Goal: Task Accomplishment & Management: Manage account settings

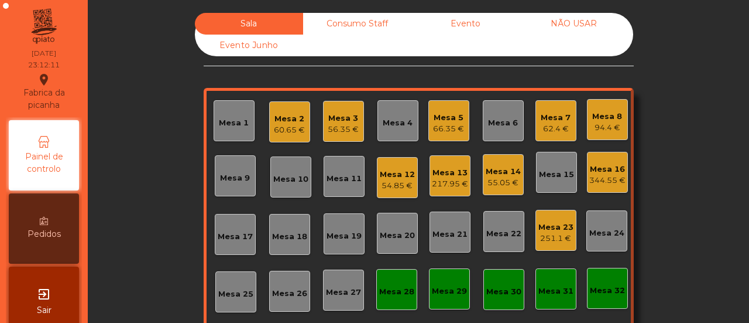
click at [600, 285] on div "Mesa 32" at bounding box center [607, 290] width 35 height 12
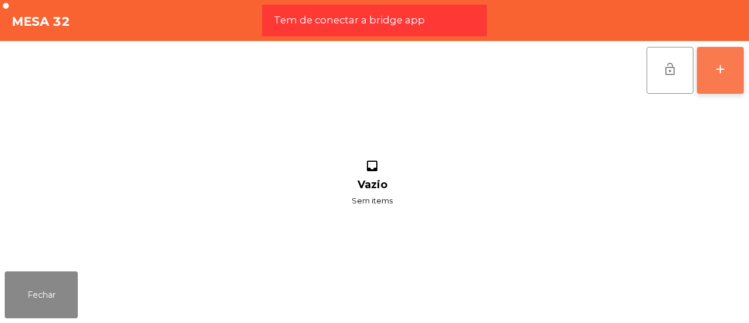
click at [709, 61] on button "add" at bounding box center [720, 70] width 47 height 47
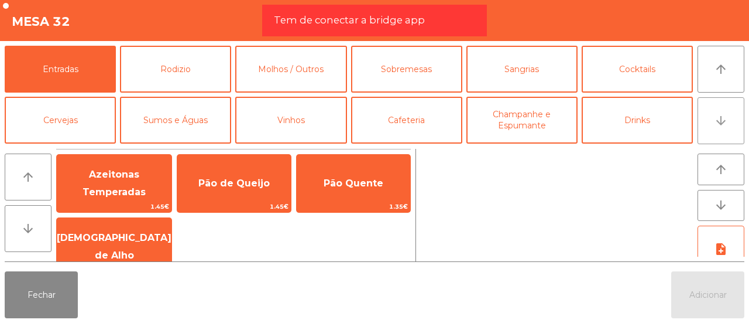
click at [716, 124] on icon "arrow_downward" at bounding box center [721, 121] width 14 height 14
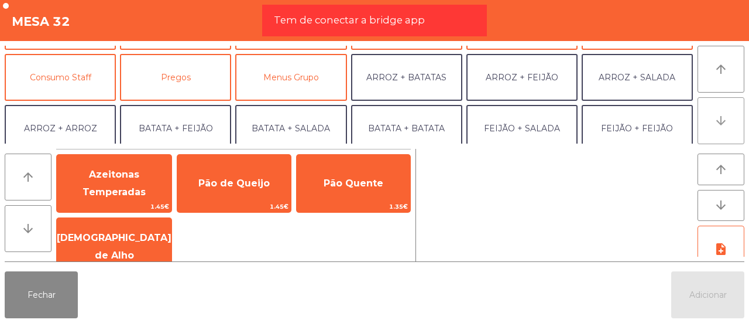
scroll to position [102, 0]
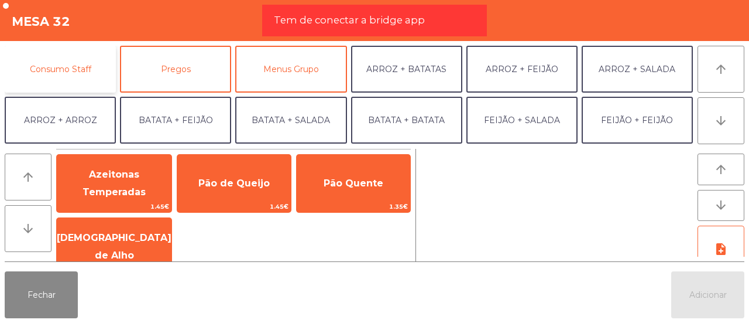
click at [40, 68] on button "Consumo Staff" at bounding box center [60, 69] width 111 height 47
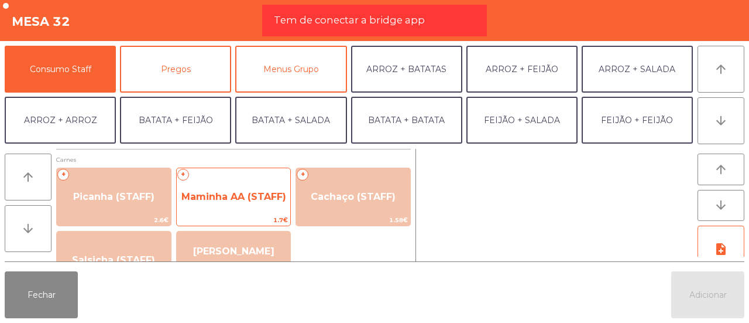
click at [216, 197] on span "Maminha AA (STAFF)" at bounding box center [233, 196] width 105 height 11
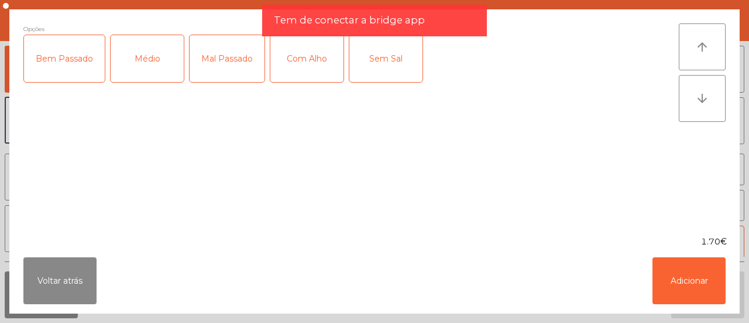
click at [155, 63] on div "Médio" at bounding box center [147, 58] width 73 height 47
click at [320, 57] on div "Com Alho" at bounding box center [306, 58] width 73 height 47
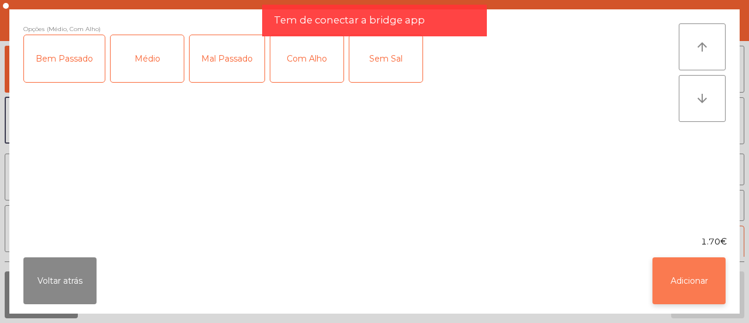
click at [677, 282] on button "Adicionar" at bounding box center [689, 280] width 73 height 47
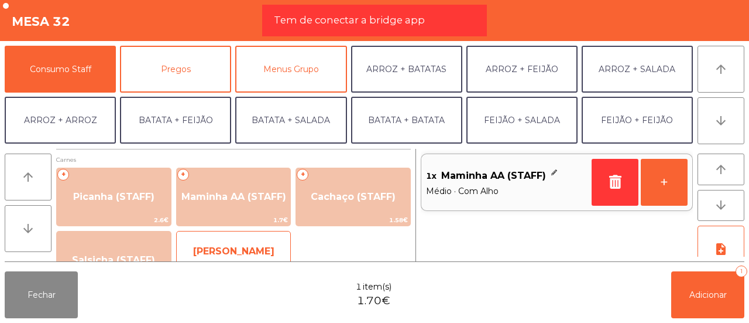
click at [248, 245] on span "[PERSON_NAME] (STAFF)" at bounding box center [233, 259] width 81 height 29
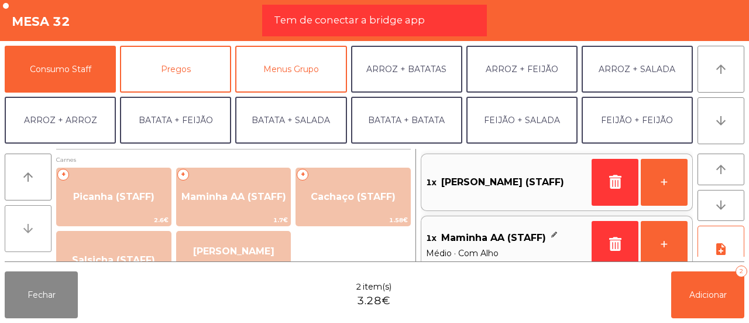
click at [22, 222] on icon "arrow_downward" at bounding box center [28, 228] width 14 height 14
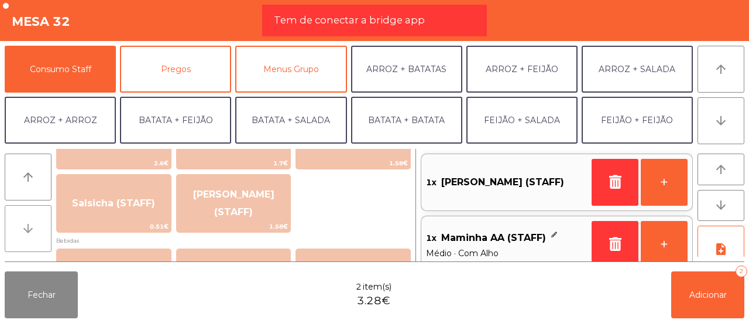
click at [22, 222] on icon "arrow_downward" at bounding box center [28, 228] width 14 height 14
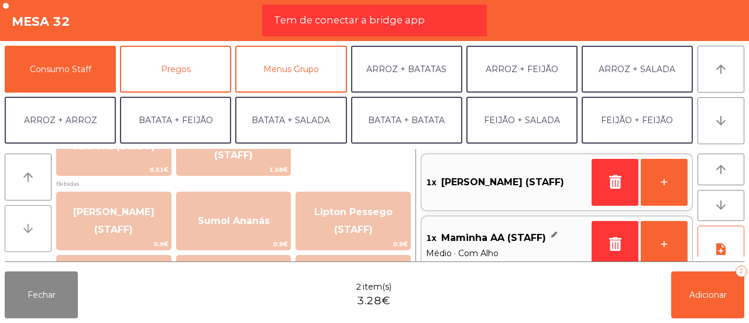
click at [22, 222] on icon "arrow_downward" at bounding box center [28, 228] width 14 height 14
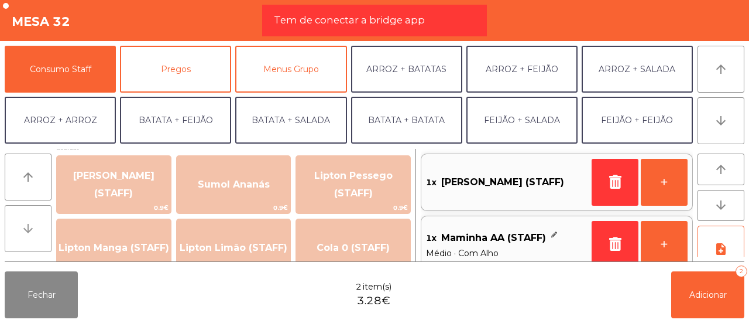
scroll to position [171, 0]
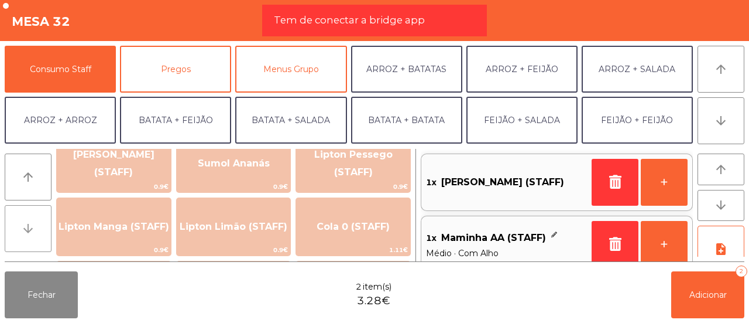
click at [22, 222] on icon "arrow_downward" at bounding box center [28, 228] width 14 height 14
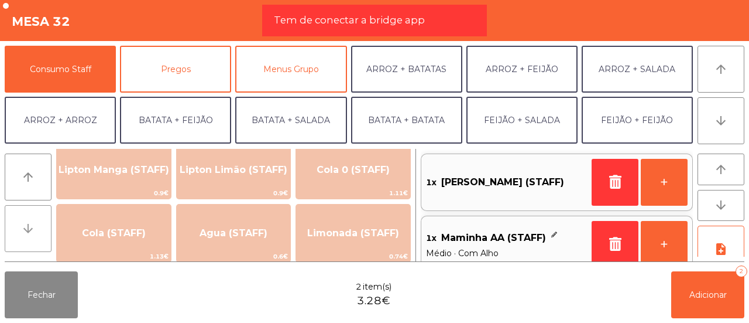
click at [22, 222] on icon "arrow_downward" at bounding box center [28, 228] width 14 height 14
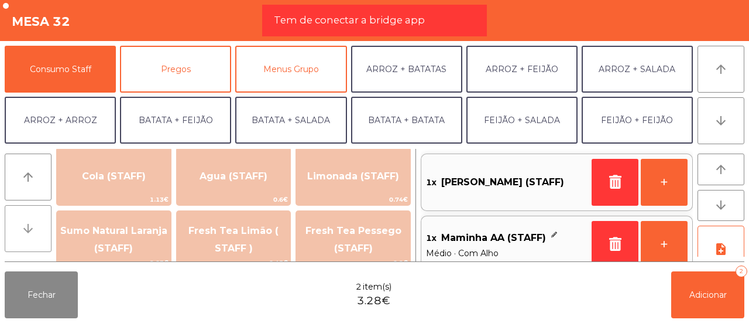
click at [22, 222] on icon "arrow_downward" at bounding box center [28, 228] width 14 height 14
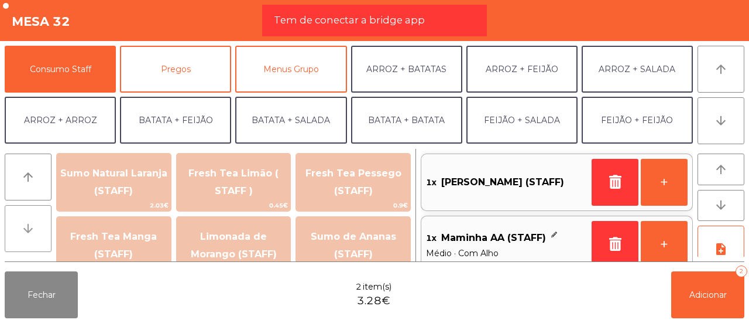
click at [22, 222] on icon "arrow_downward" at bounding box center [28, 228] width 14 height 14
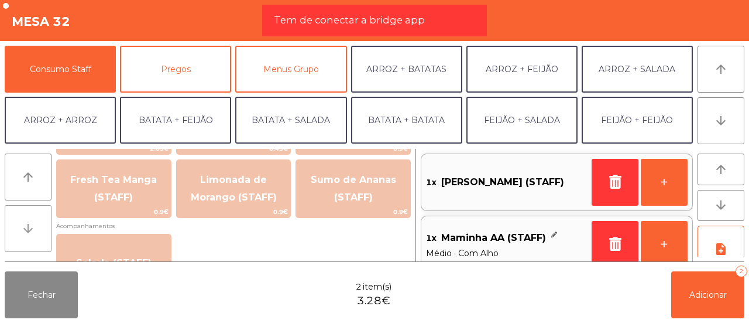
click at [22, 222] on icon "arrow_downward" at bounding box center [28, 228] width 14 height 14
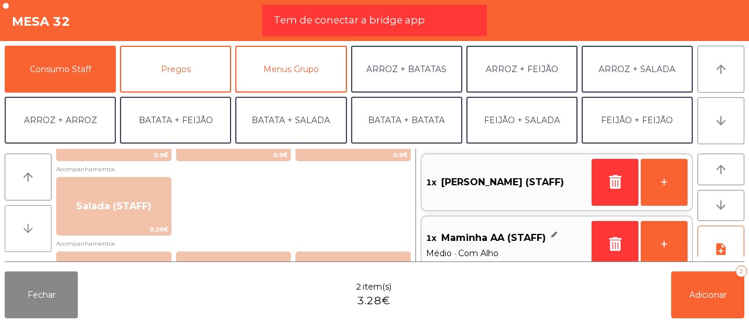
click at [22, 222] on icon "arrow_downward" at bounding box center [28, 228] width 14 height 14
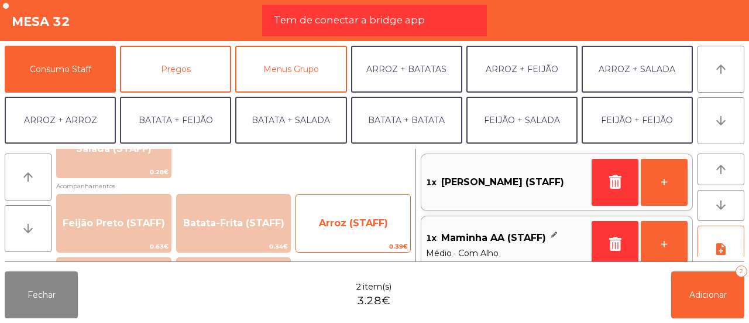
click at [327, 228] on span "Arroz (STAFF)" at bounding box center [353, 222] width 69 height 11
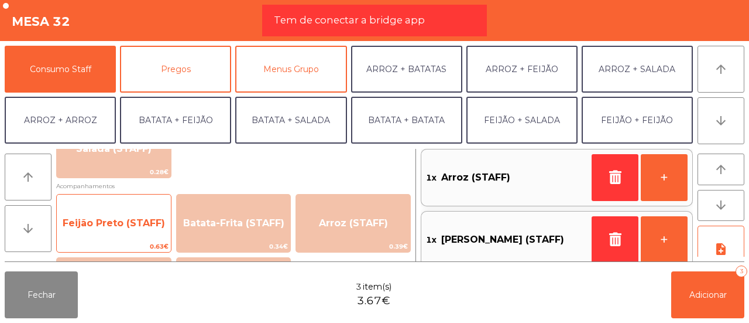
click at [121, 215] on span "Feijão Preto (STAFF)" at bounding box center [114, 223] width 114 height 32
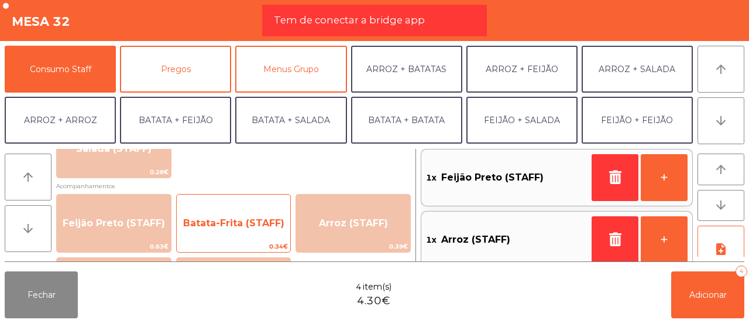
click at [208, 212] on span "Batata-Frita (STAFF)" at bounding box center [234, 223] width 114 height 32
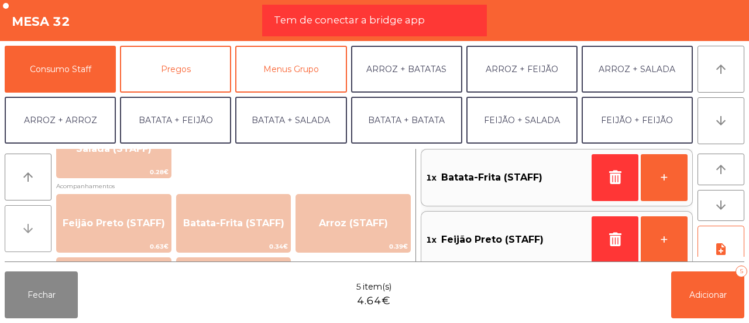
click at [33, 218] on button "arrow_downward" at bounding box center [28, 228] width 47 height 47
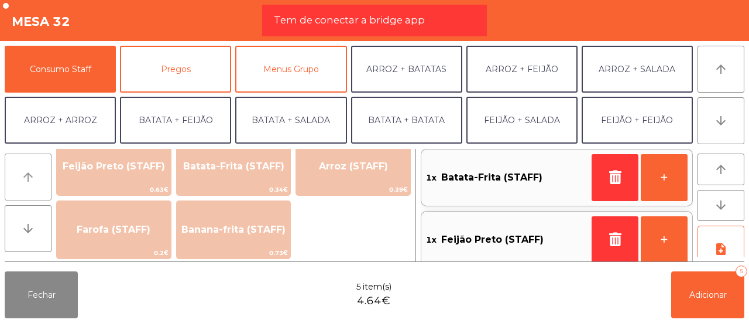
click at [20, 182] on button "arrow_upward" at bounding box center [28, 176] width 47 height 47
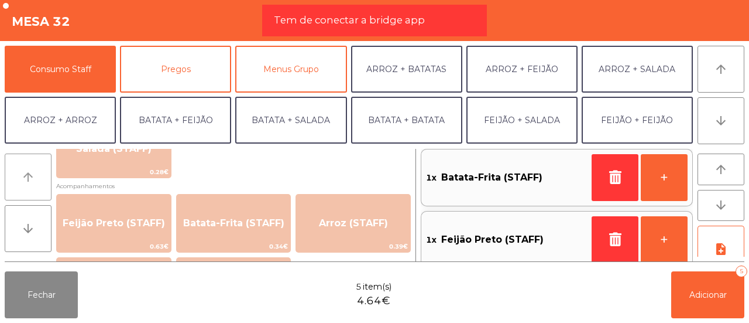
click at [20, 182] on button "arrow_upward" at bounding box center [28, 176] width 47 height 47
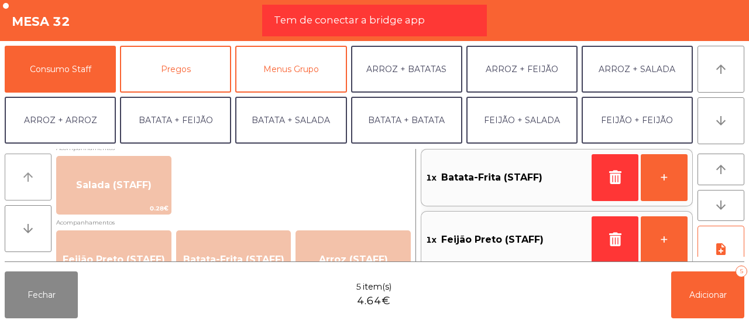
click at [20, 182] on button "arrow_upward" at bounding box center [28, 176] width 47 height 47
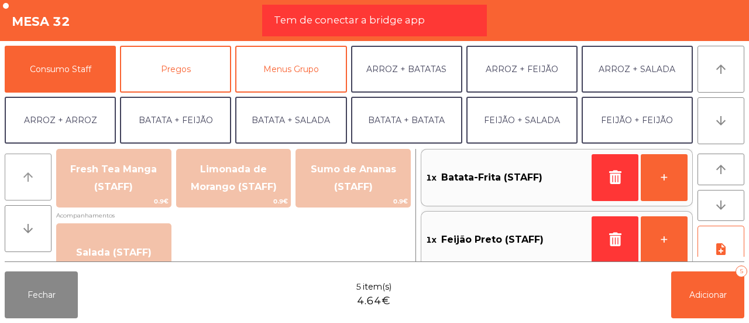
click at [20, 182] on button "arrow_upward" at bounding box center [28, 176] width 47 height 47
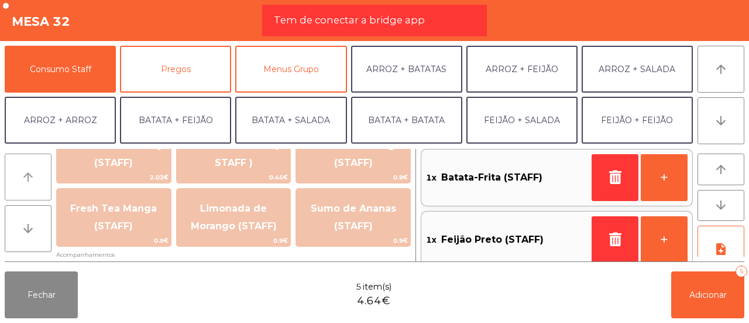
click at [20, 182] on button "arrow_upward" at bounding box center [28, 176] width 47 height 47
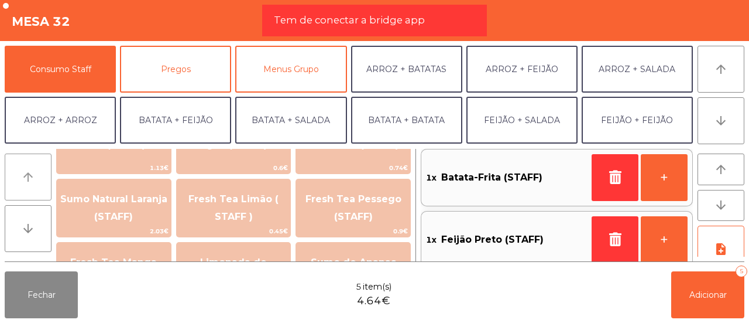
click at [20, 182] on button "arrow_upward" at bounding box center [28, 176] width 47 height 47
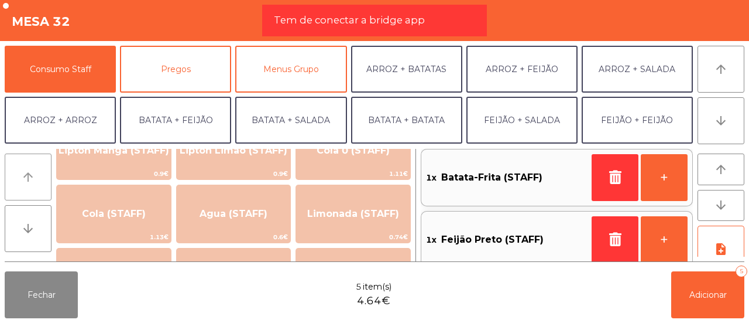
click at [20, 182] on button "arrow_upward" at bounding box center [28, 176] width 47 height 47
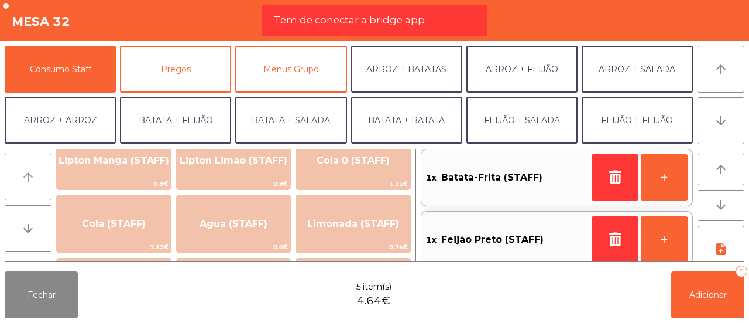
scroll to position [184, 0]
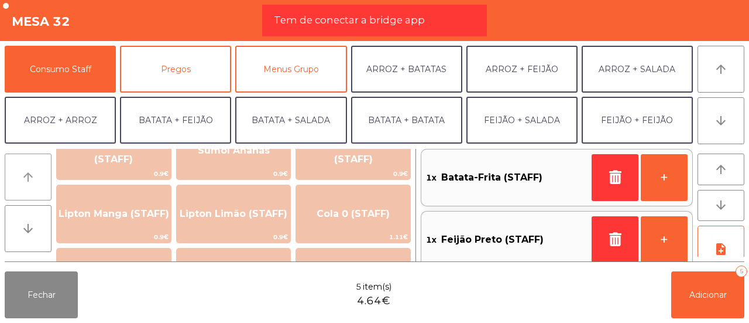
click at [22, 183] on icon "arrow_upward" at bounding box center [28, 177] width 14 height 14
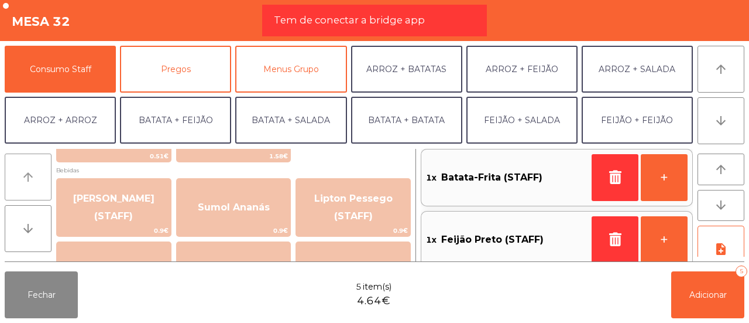
click at [22, 183] on icon "arrow_upward" at bounding box center [28, 177] width 14 height 14
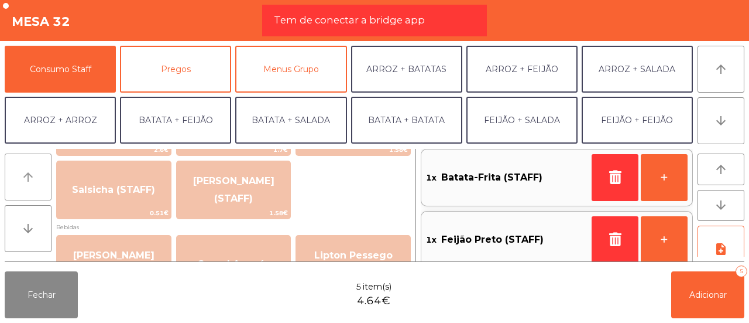
click at [22, 183] on icon "arrow_upward" at bounding box center [28, 177] width 14 height 14
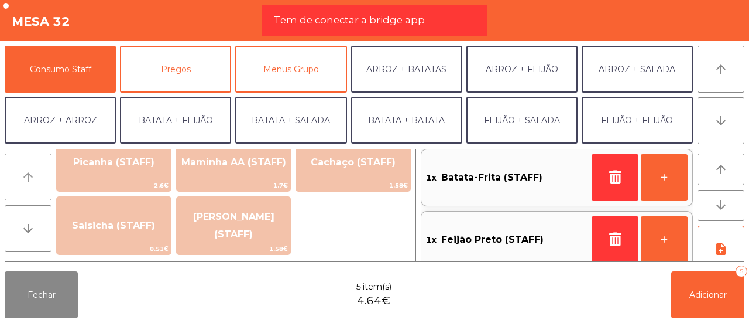
scroll to position [14, 0]
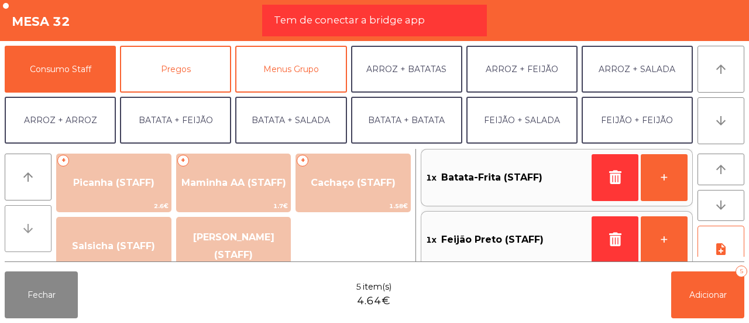
click at [24, 228] on icon "arrow_downward" at bounding box center [28, 228] width 14 height 14
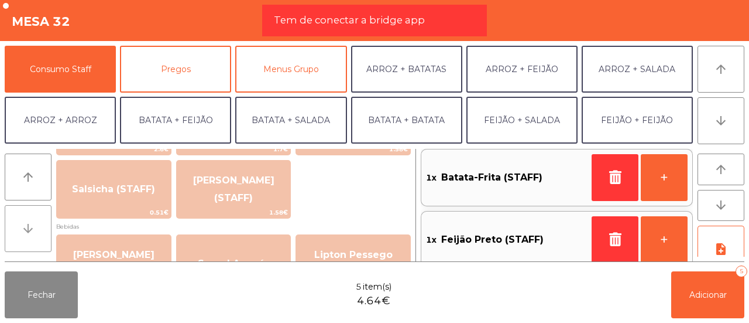
click at [24, 228] on icon "arrow_downward" at bounding box center [28, 228] width 14 height 14
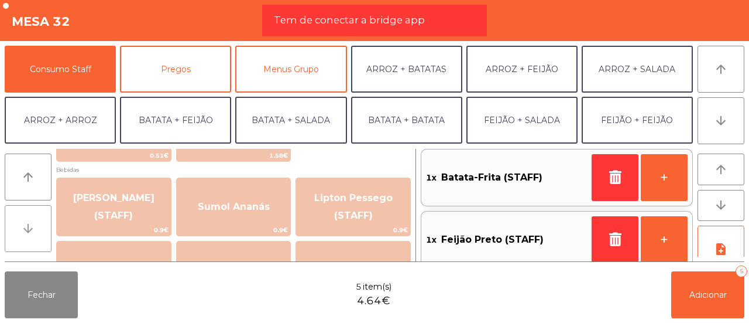
click at [24, 228] on icon "arrow_downward" at bounding box center [28, 228] width 14 height 14
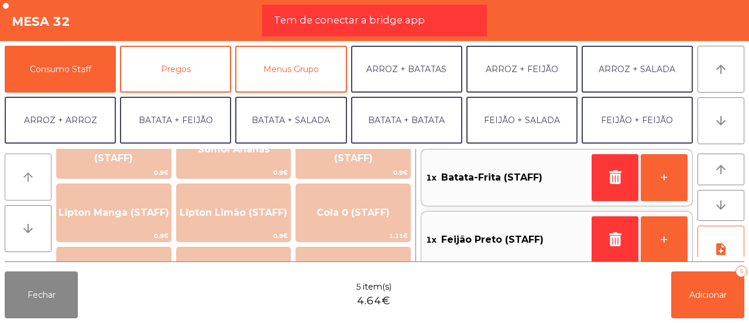
click at [25, 182] on icon "arrow_upward" at bounding box center [28, 177] width 14 height 14
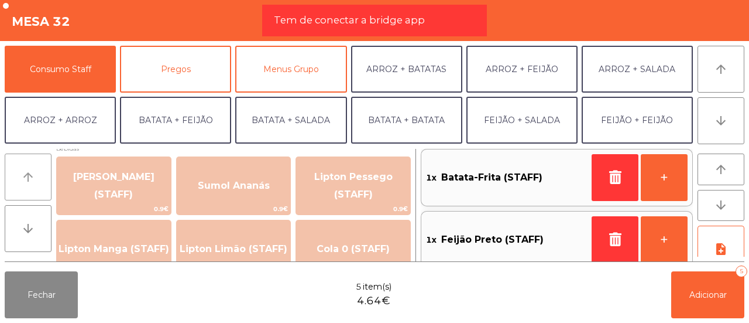
scroll to position [128, 0]
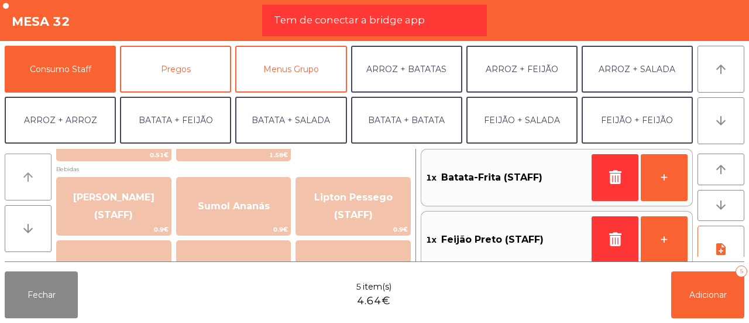
click at [25, 182] on icon "arrow_upward" at bounding box center [28, 177] width 14 height 14
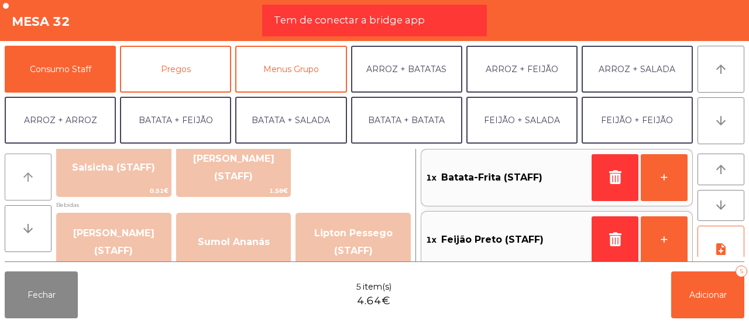
scroll to position [71, 0]
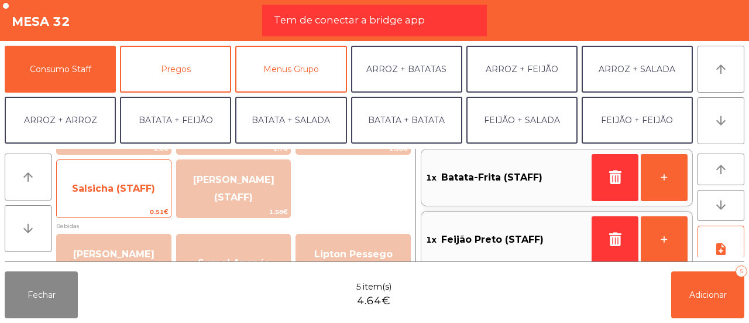
click at [80, 183] on span "Salsicha (STAFF)" at bounding box center [113, 188] width 83 height 11
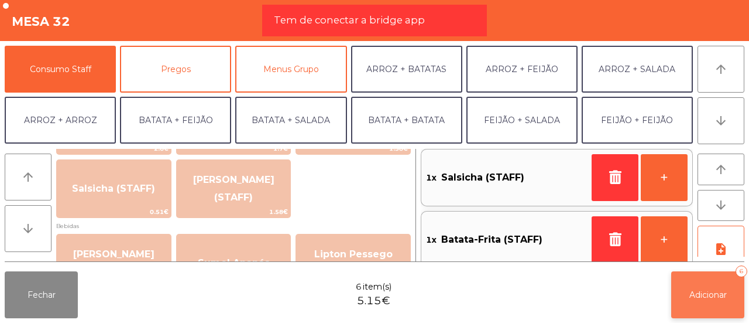
click at [705, 294] on span "Adicionar" at bounding box center [708, 294] width 37 height 11
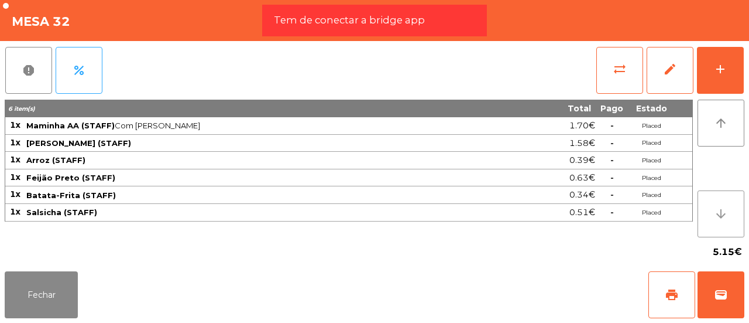
click at [735, 215] on button "arrow_downward" at bounding box center [721, 213] width 47 height 47
drag, startPoint x: 735, startPoint y: 215, endPoint x: 277, endPoint y: 204, distance: 458.4
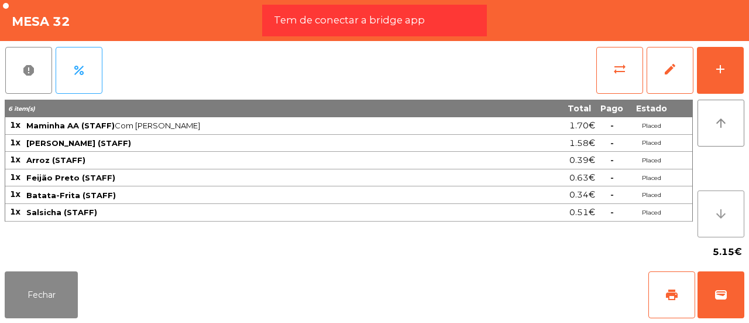
click at [277, 204] on div "6 item(s) Total Pago Estado 1x Maminha AA (STAFF) Com Alho · Médio 1.70€ - Plac…" at bounding box center [375, 169] width 740 height 138
click at [730, 78] on button "add" at bounding box center [720, 70] width 47 height 47
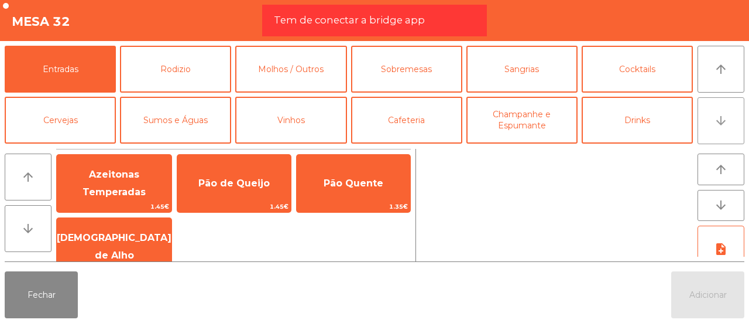
click at [705, 125] on button "arrow_downward" at bounding box center [721, 120] width 47 height 47
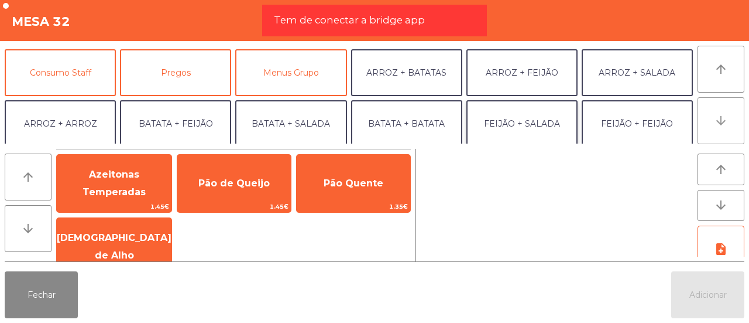
scroll to position [102, 0]
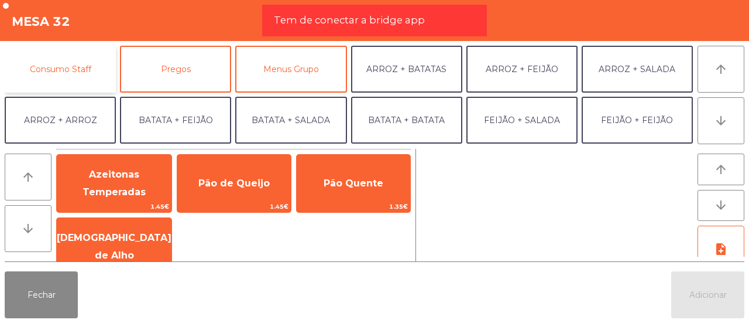
click at [84, 64] on button "Consumo Staff" at bounding box center [60, 69] width 111 height 47
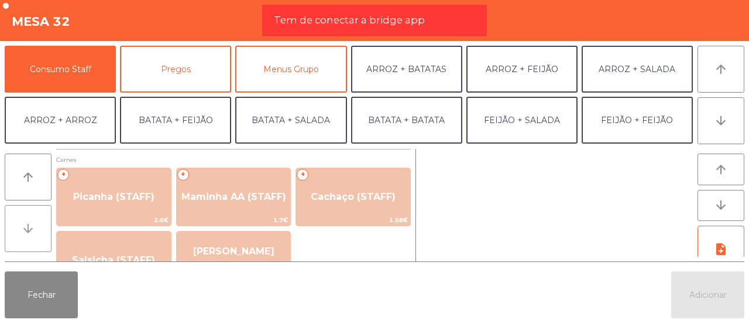
click at [38, 222] on button "arrow_downward" at bounding box center [28, 228] width 47 height 47
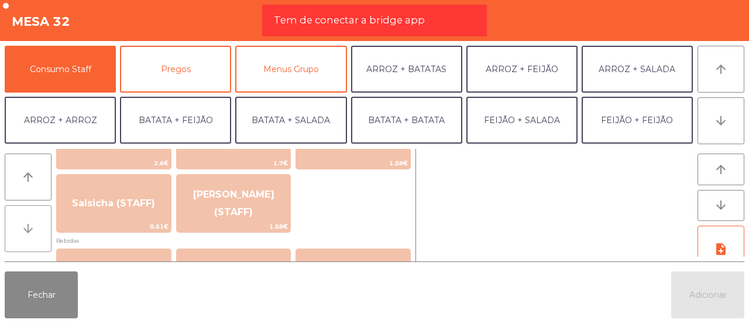
click at [38, 222] on button "arrow_downward" at bounding box center [28, 228] width 47 height 47
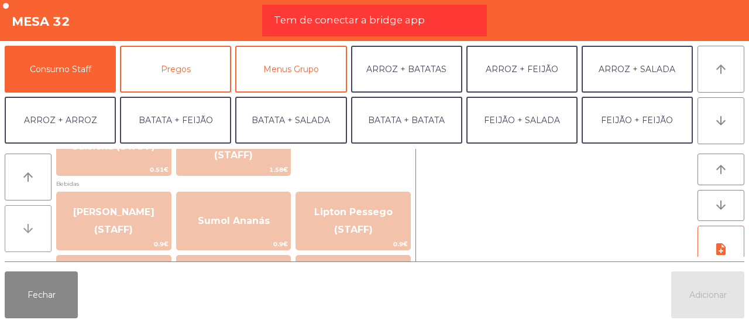
click at [38, 222] on button "arrow_downward" at bounding box center [28, 228] width 47 height 47
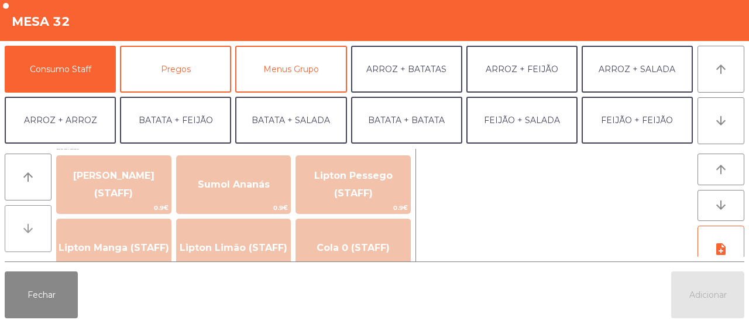
scroll to position [171, 0]
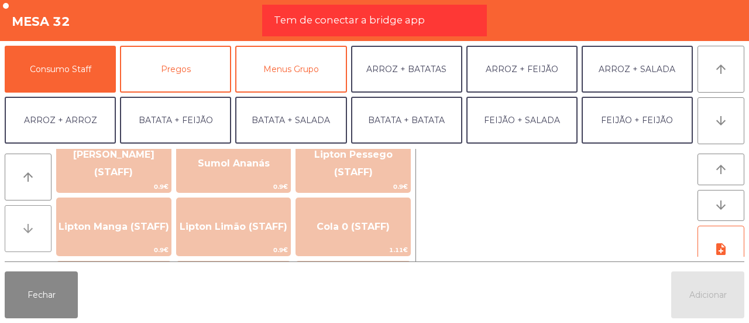
click at [38, 222] on button "arrow_downward" at bounding box center [28, 228] width 47 height 47
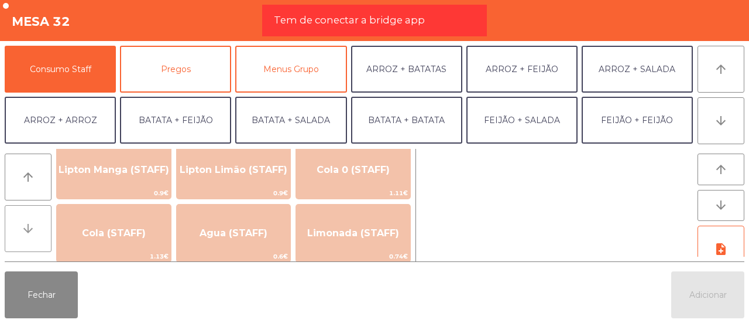
click at [38, 222] on button "arrow_downward" at bounding box center [28, 228] width 47 height 47
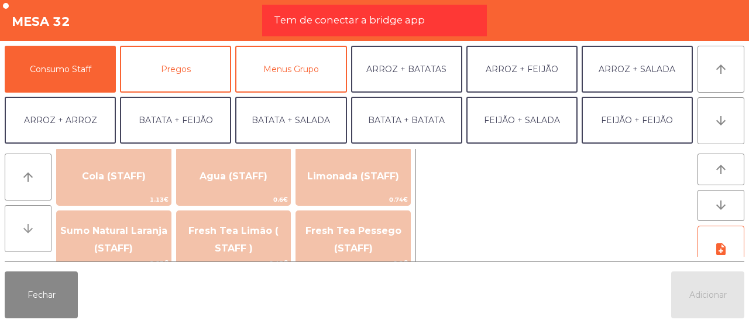
scroll to position [284, 0]
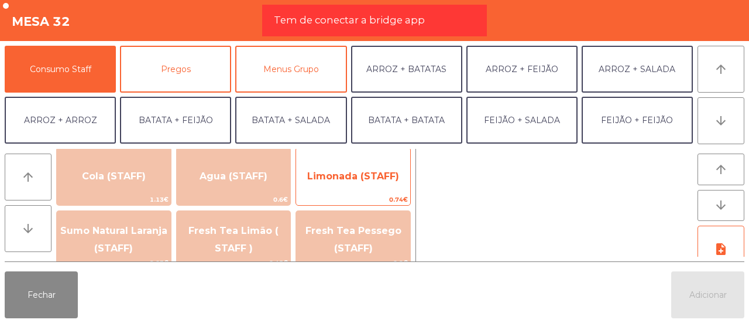
click at [383, 165] on span "Limonada (STAFF)" at bounding box center [353, 176] width 114 height 32
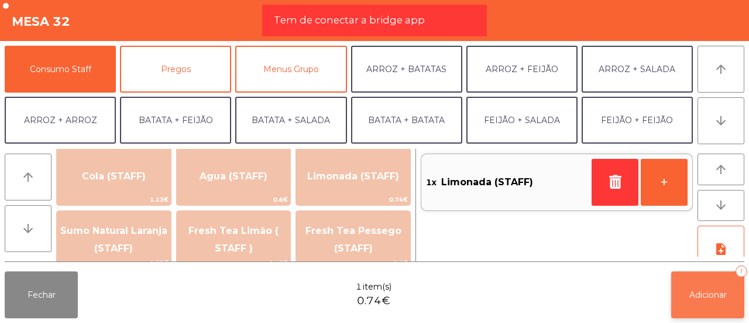
click at [712, 296] on span "Adicionar" at bounding box center [708, 294] width 37 height 11
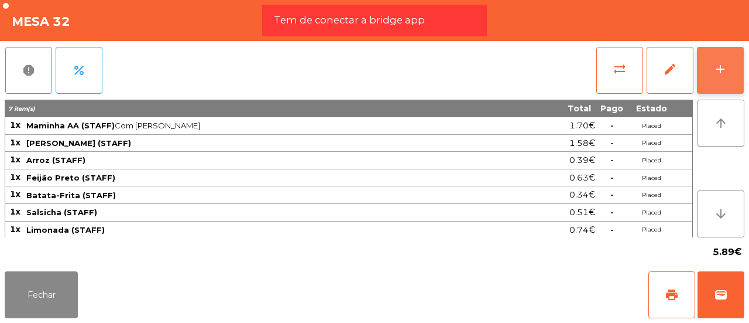
click at [714, 79] on button "add" at bounding box center [720, 70] width 47 height 47
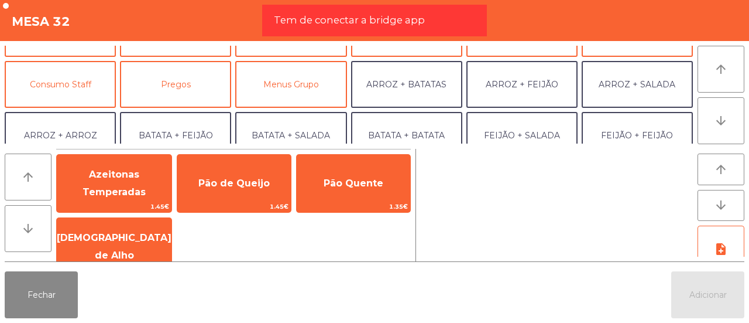
scroll to position [90, 0]
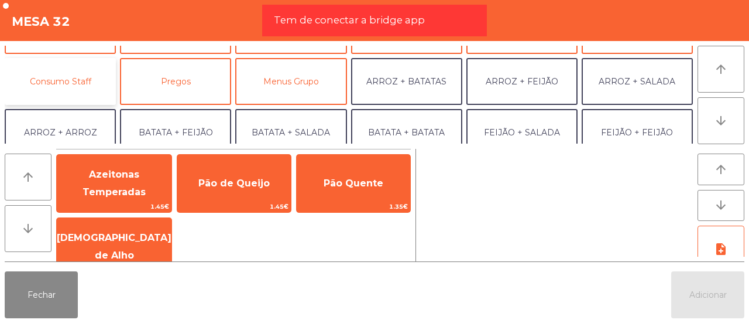
click at [98, 74] on button "Consumo Staff" at bounding box center [60, 81] width 111 height 47
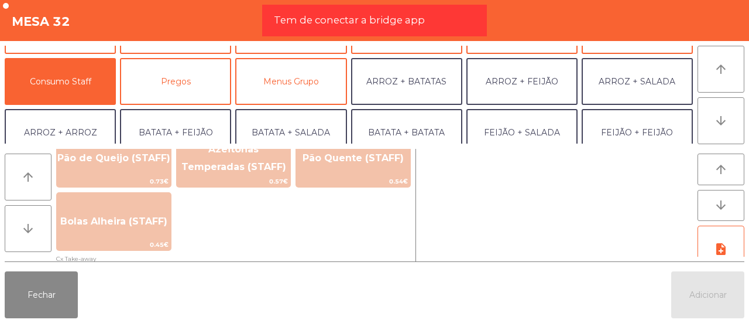
scroll to position [1119, 0]
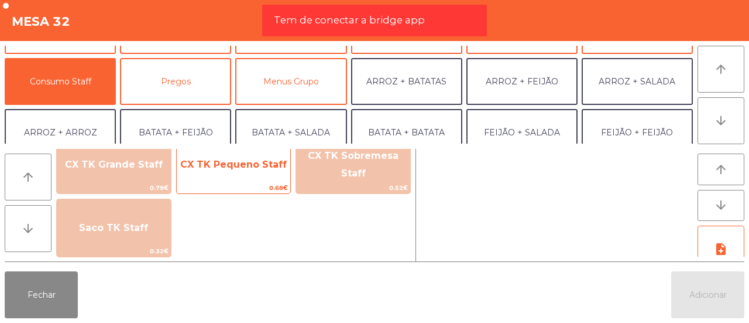
click at [249, 184] on span "0.68€" at bounding box center [234, 187] width 114 height 11
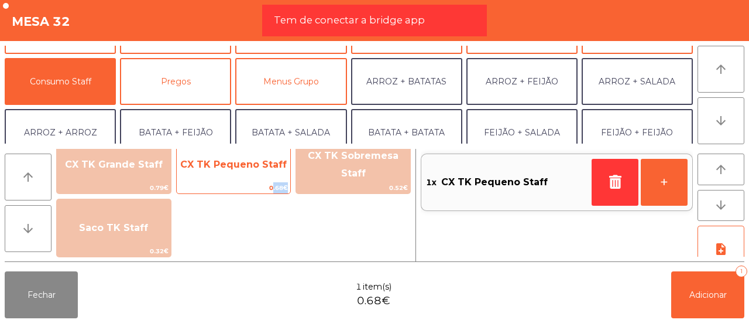
click at [249, 184] on span "0.68€" at bounding box center [234, 187] width 114 height 11
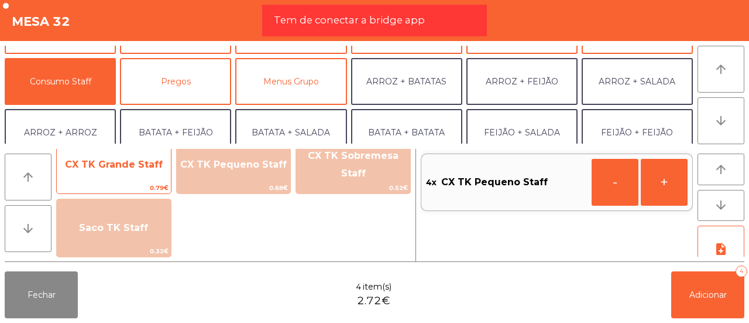
click at [85, 164] on span "CX TK Grande Staff" at bounding box center [114, 164] width 98 height 11
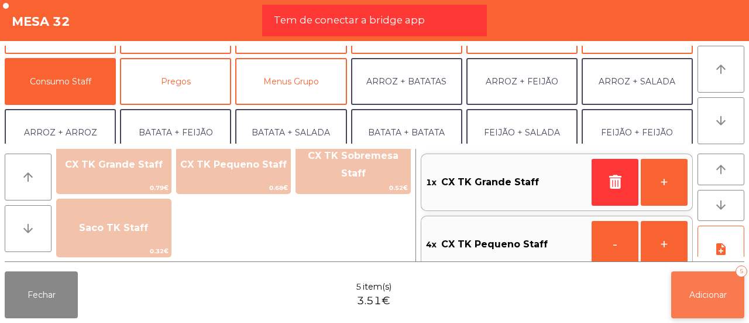
click at [718, 305] on button "Adicionar 5" at bounding box center [707, 294] width 73 height 47
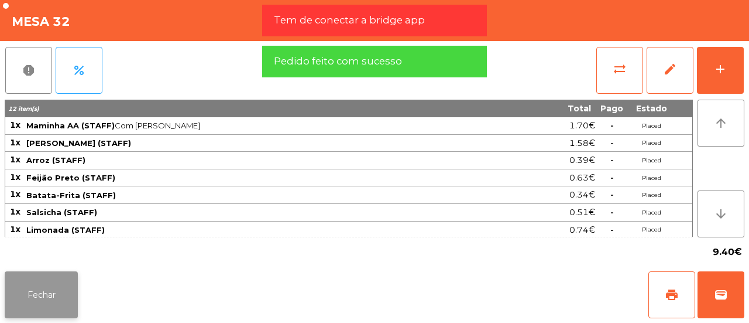
click at [59, 275] on button "Fechar" at bounding box center [41, 294] width 73 height 47
